Goal: Information Seeking & Learning: Find specific fact

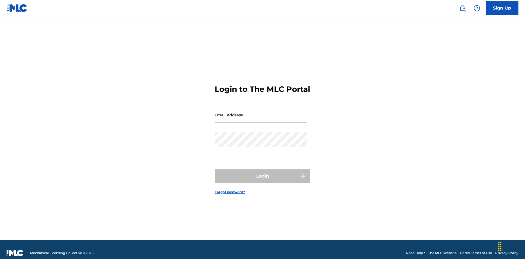
scroll to position [7, 0]
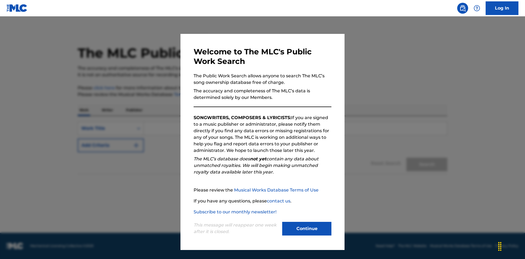
click at [307, 229] on button "Continue" at bounding box center [306, 229] width 49 height 14
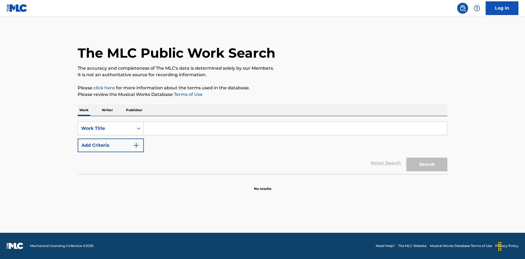
click at [107, 110] on p "Writer" at bounding box center [107, 109] width 14 height 11
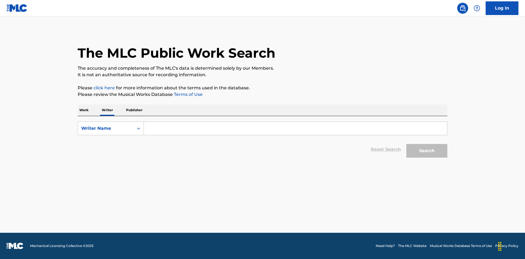
click at [295, 128] on input "Search Form" at bounding box center [295, 128] width 303 height 13
type input "DRAACO DALLAS AVENTURA"
click at [427, 151] on button "Search" at bounding box center [426, 151] width 41 height 14
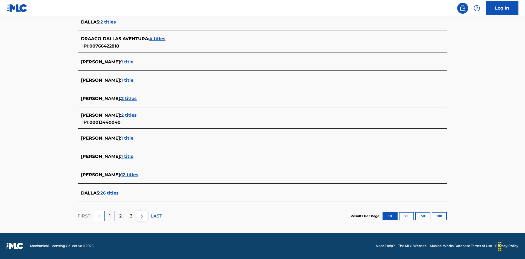
click at [158, 39] on span "4 titles" at bounding box center [157, 38] width 16 height 5
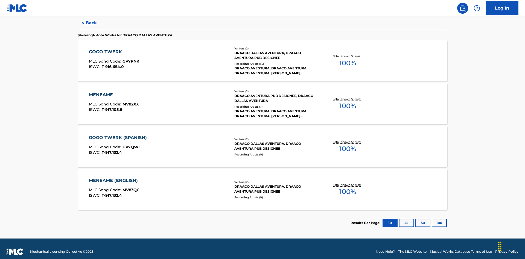
scroll to position [150, 0]
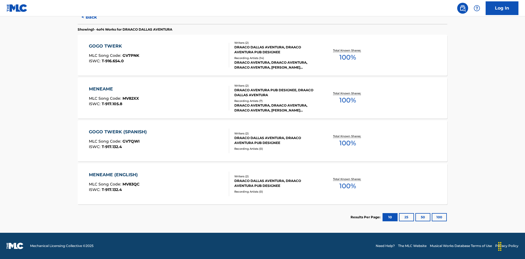
click at [113, 89] on div "MENEAME" at bounding box center [114, 89] width 50 height 7
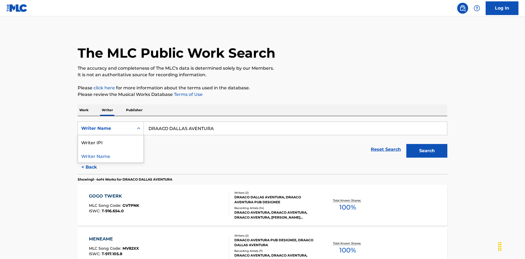
scroll to position [90, 0]
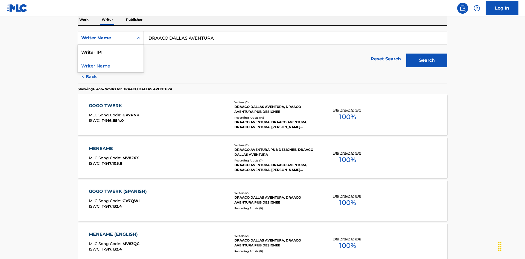
click at [111, 52] on div "Writer IPI" at bounding box center [111, 52] width 66 height 14
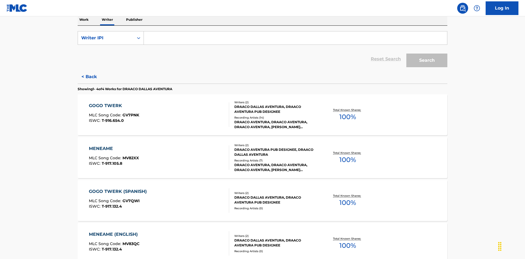
click at [295, 39] on input "Search Form" at bounding box center [295, 37] width 303 height 13
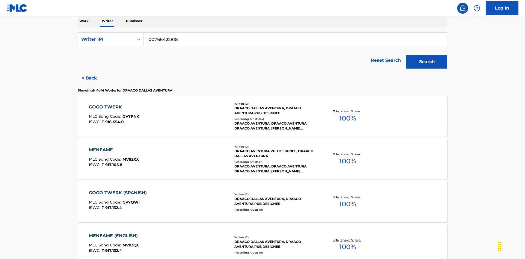
type input "00766422818"
click at [427, 55] on button "Search" at bounding box center [426, 62] width 41 height 14
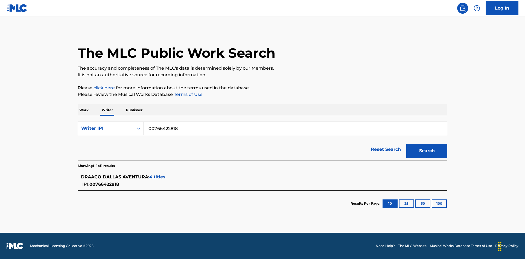
click at [158, 177] on span "4 titles" at bounding box center [157, 176] width 16 height 5
